Goal: Task Accomplishment & Management: Use online tool/utility

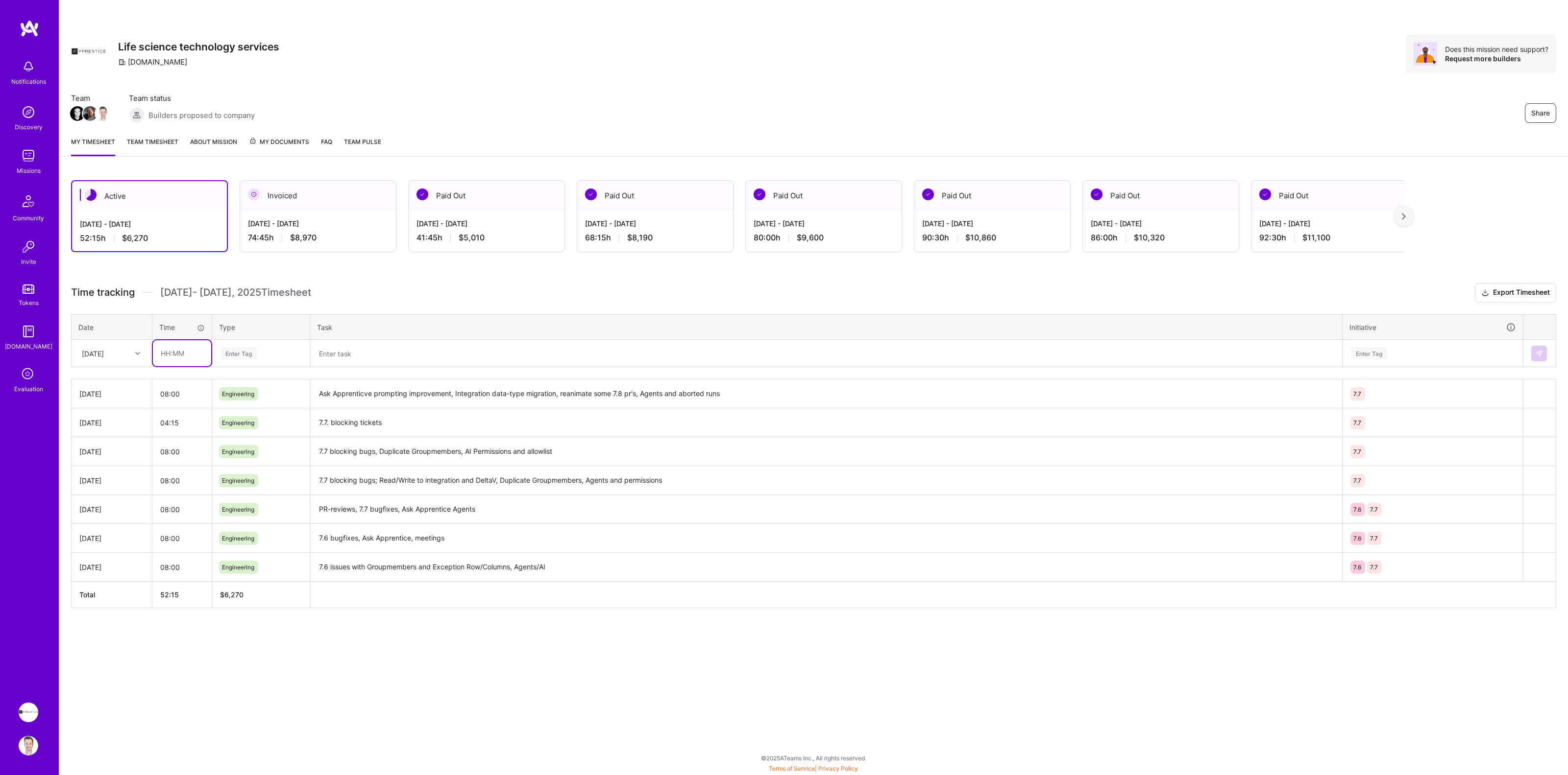
click at [177, 354] on input "text" at bounding box center [182, 353] width 58 height 26
type input "08:00"
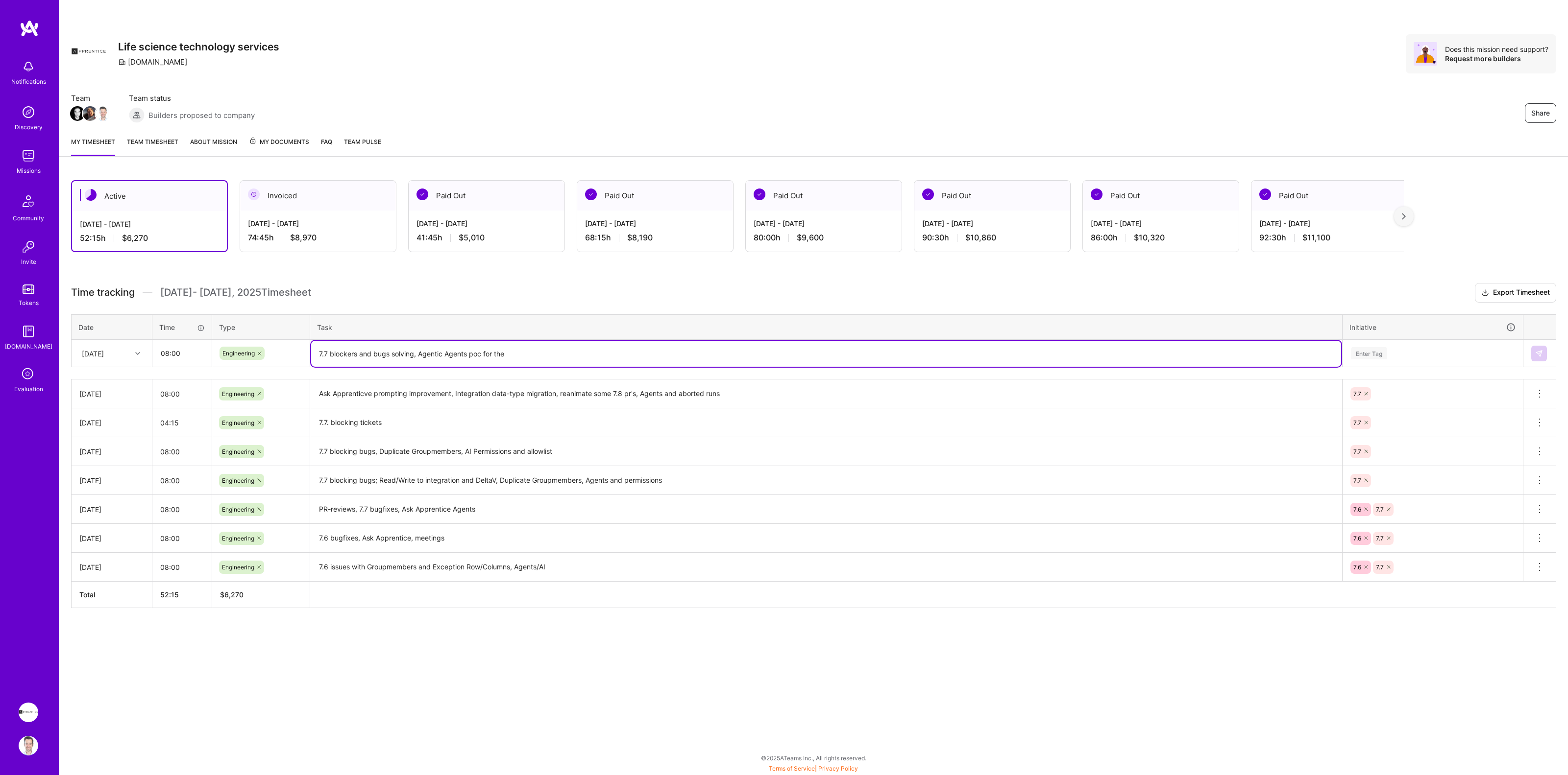
type textarea "7.7 blockers and bugs solving, Agentic Agents poc for the"
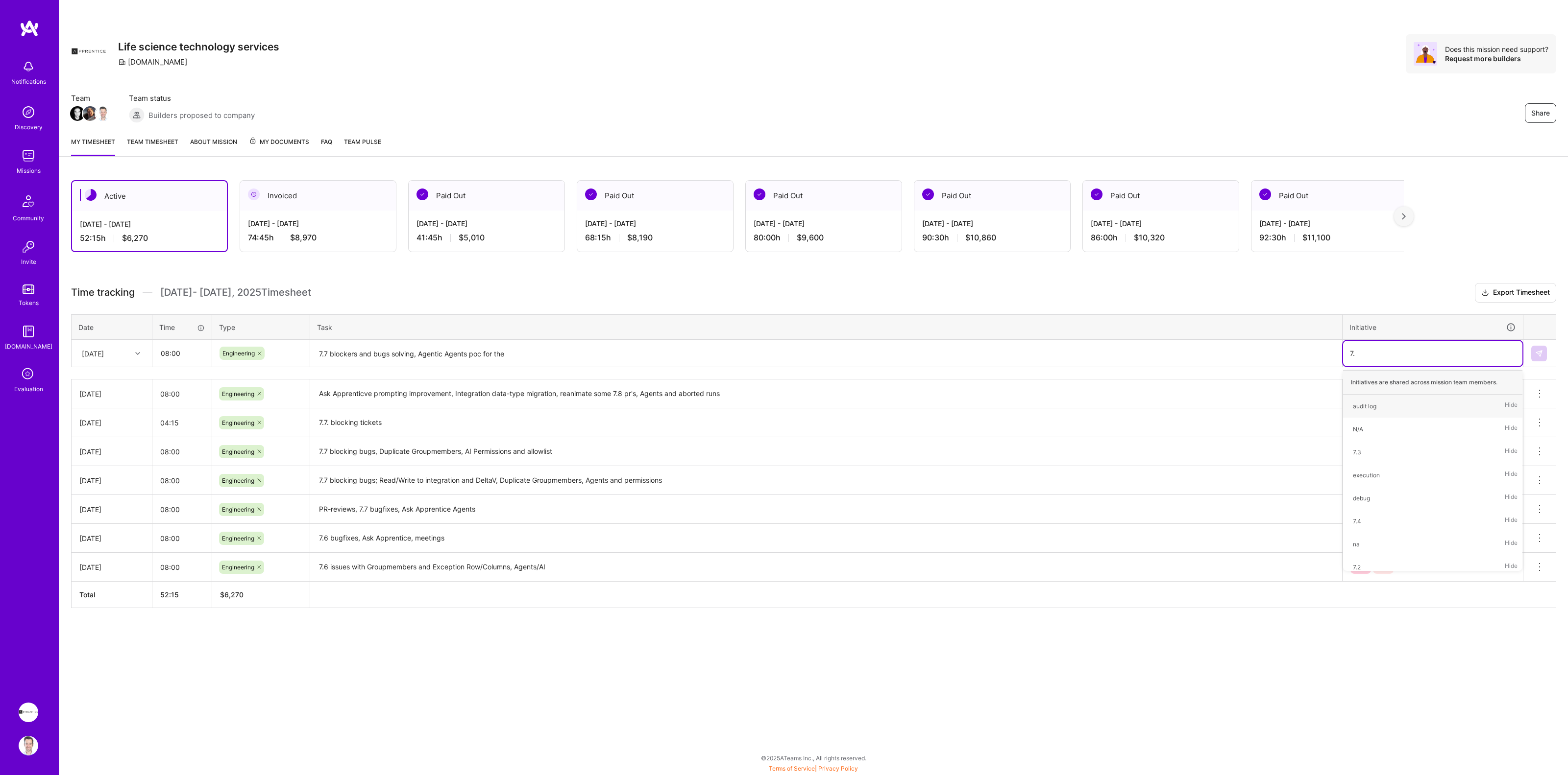
type input "7.7"
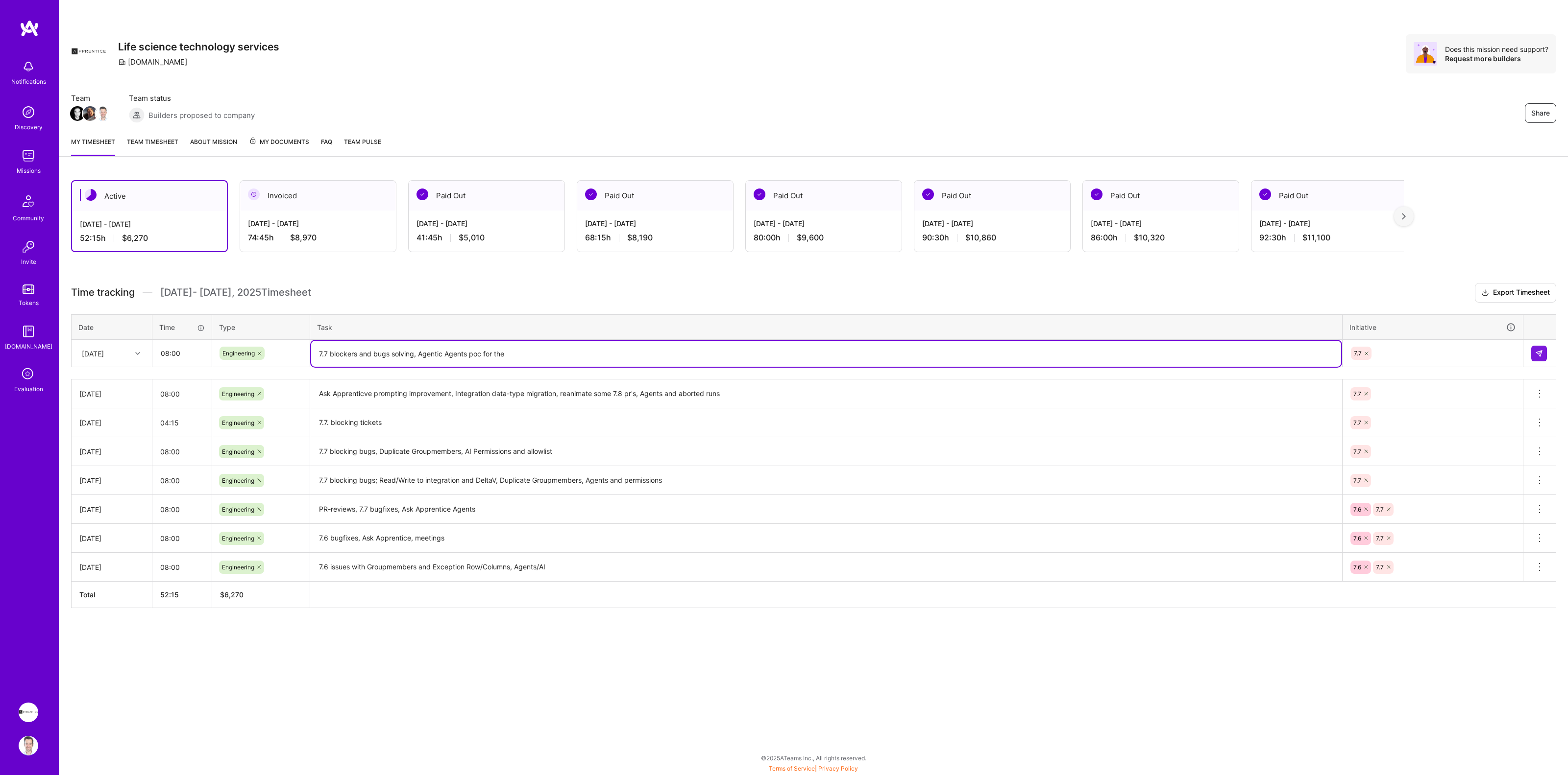
click at [510, 354] on textarea "7.7 blockers and bugs solving, Agentic Agents poc for the" at bounding box center [826, 354] width 1030 height 26
type textarea "7.7 blockers and bugs solving, Agentic Agents poc for the Ask Apprentice"
click at [1536, 350] on img at bounding box center [1538, 353] width 8 height 8
